Goal: Use online tool/utility: Utilize a website feature to perform a specific function

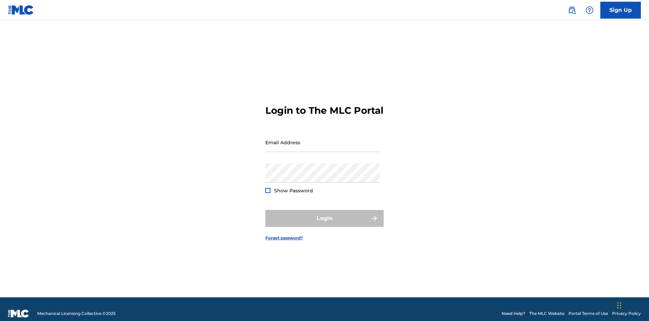
scroll to position [9, 0]
click at [323, 139] on input "Email Address" at bounding box center [323, 142] width 114 height 19
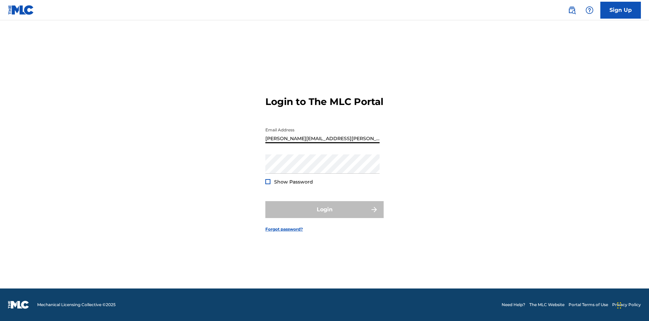
type input "Krystal.Ribble@themlc.com"
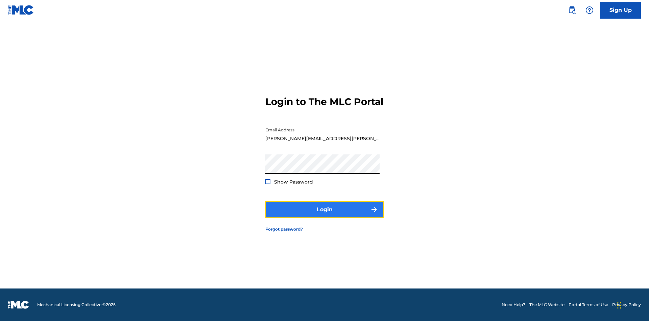
click at [325, 215] on button "Login" at bounding box center [325, 209] width 118 height 17
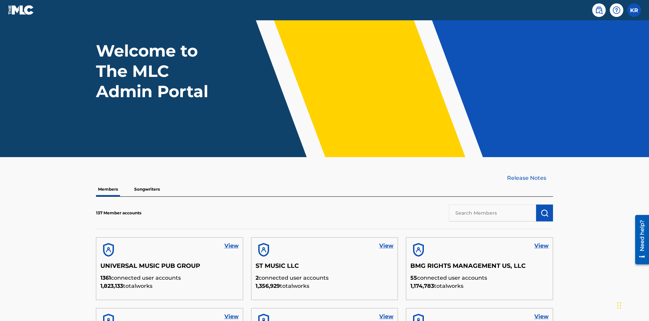
click at [493, 204] on input "text" at bounding box center [492, 212] width 87 height 17
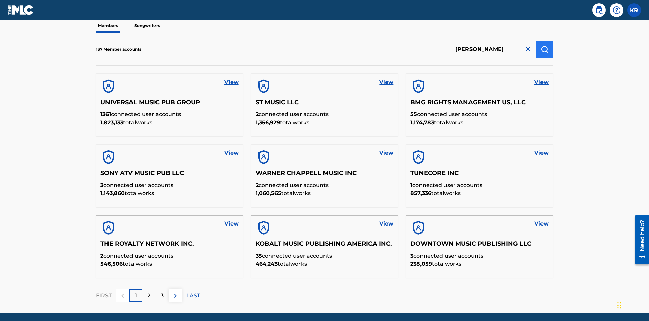
type input "EYAMA MCSINGER"
click at [545, 45] on img "submit" at bounding box center [545, 49] width 8 height 8
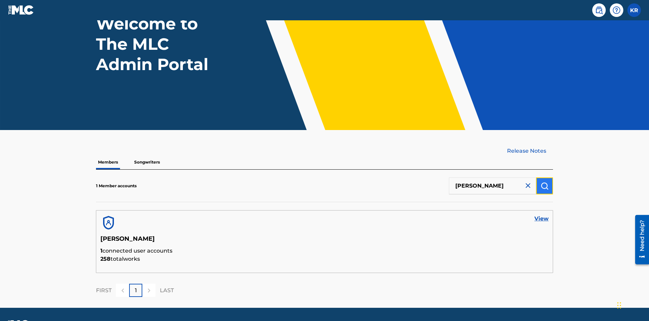
scroll to position [75, 0]
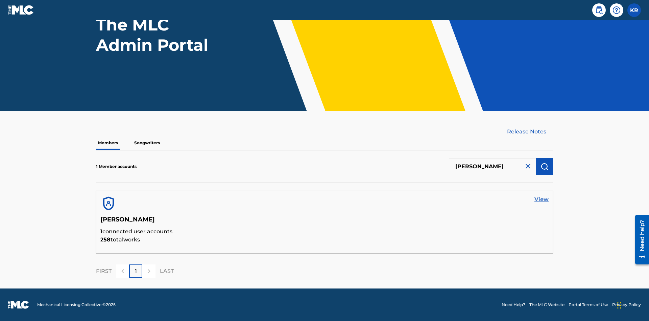
click at [542, 199] on link "View" at bounding box center [542, 199] width 14 height 8
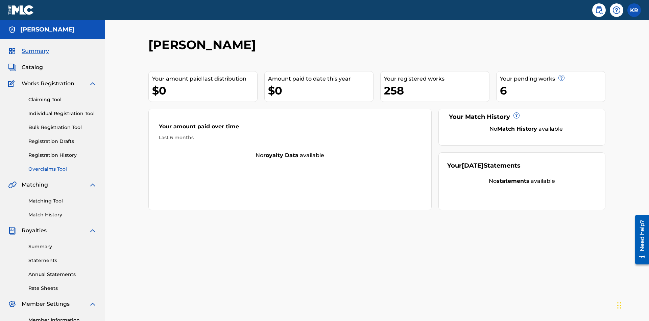
click at [63, 165] on link "Overclaims Tool" at bounding box center [62, 168] width 68 height 7
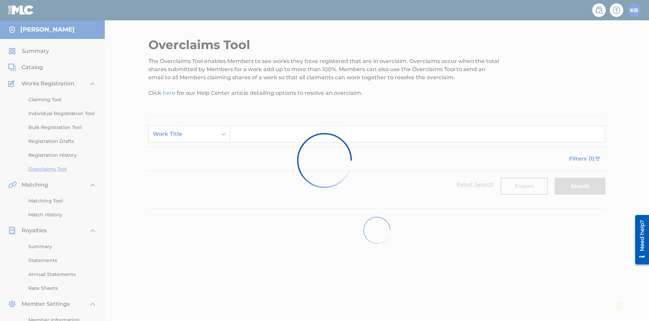
click at [183, 130] on div "Work Title" at bounding box center [183, 134] width 61 height 8
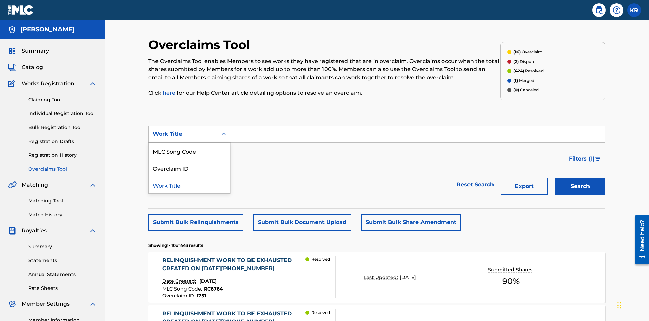
click at [189, 159] on div "Overclaim ID" at bounding box center [189, 167] width 81 height 17
click at [580, 178] on button "Search" at bounding box center [580, 186] width 51 height 17
